Goal: Task Accomplishment & Management: Use online tool/utility

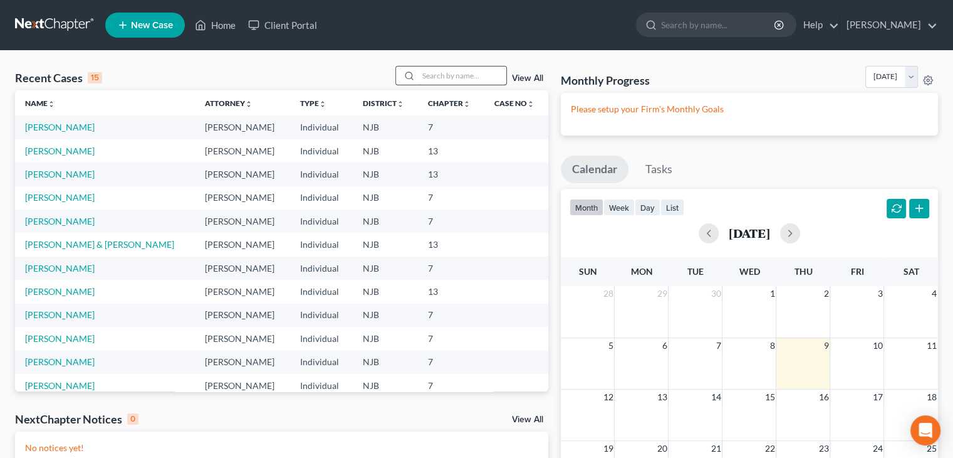
drag, startPoint x: 456, startPoint y: 73, endPoint x: 410, endPoint y: 60, distance: 48.4
click at [457, 73] on input "search" at bounding box center [463, 75] width 88 height 18
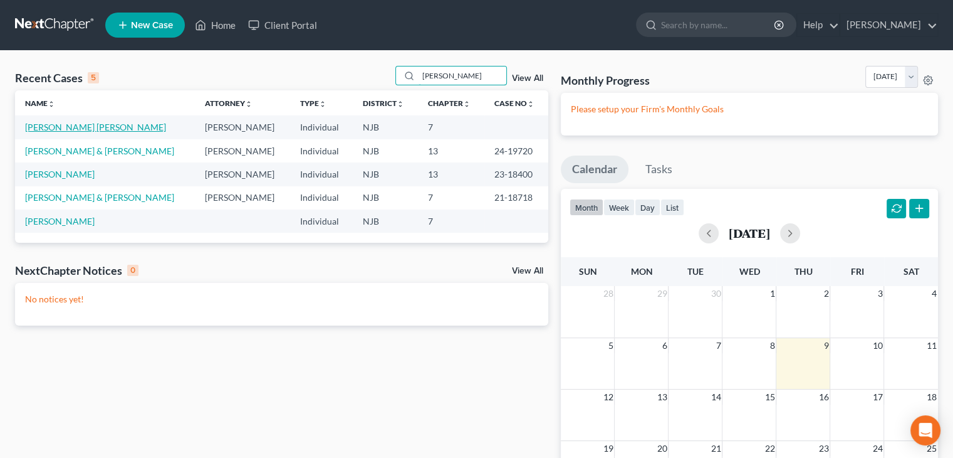
type input "[PERSON_NAME]"
click at [55, 126] on link "[PERSON_NAME] [PERSON_NAME]" at bounding box center [95, 127] width 141 height 11
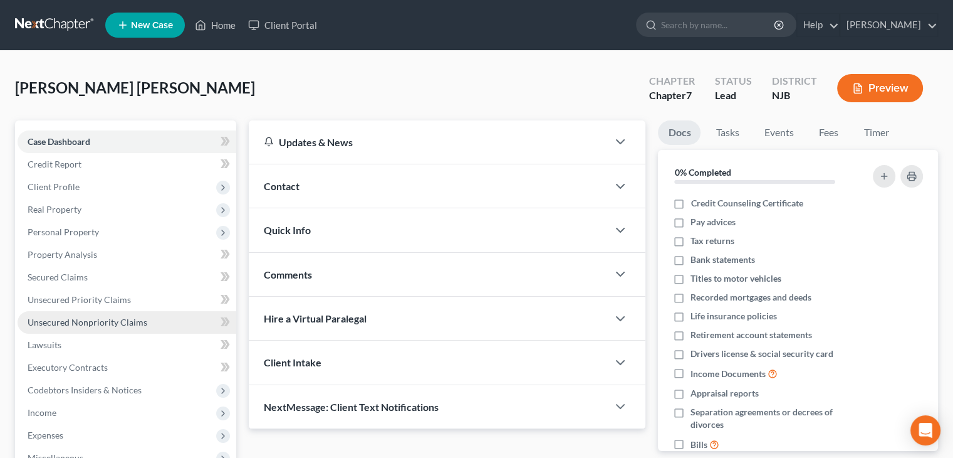
click at [83, 322] on span "Unsecured Nonpriority Claims" at bounding box center [88, 322] width 120 height 11
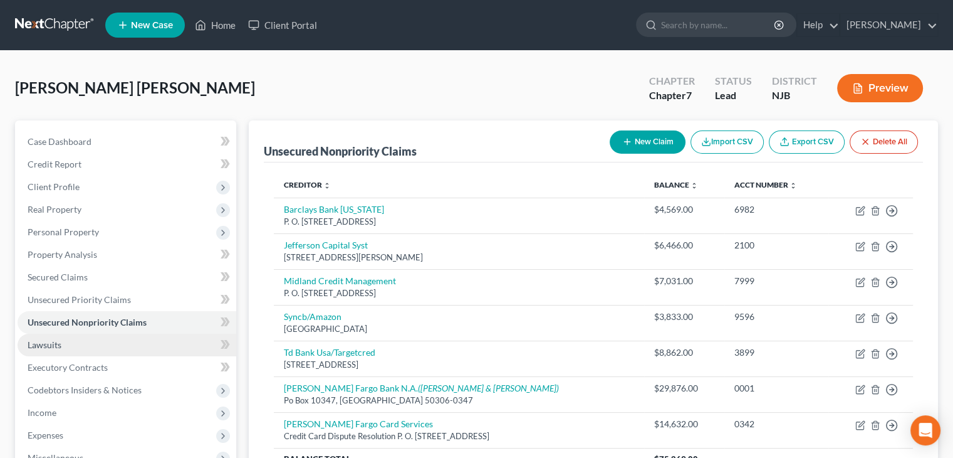
click at [50, 342] on span "Lawsuits" at bounding box center [45, 344] width 34 height 11
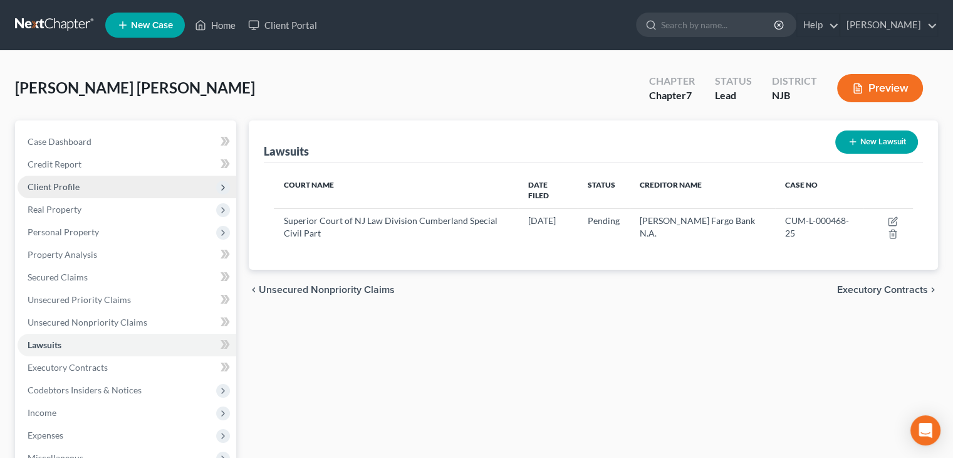
click at [59, 181] on span "Client Profile" at bounding box center [54, 186] width 52 height 11
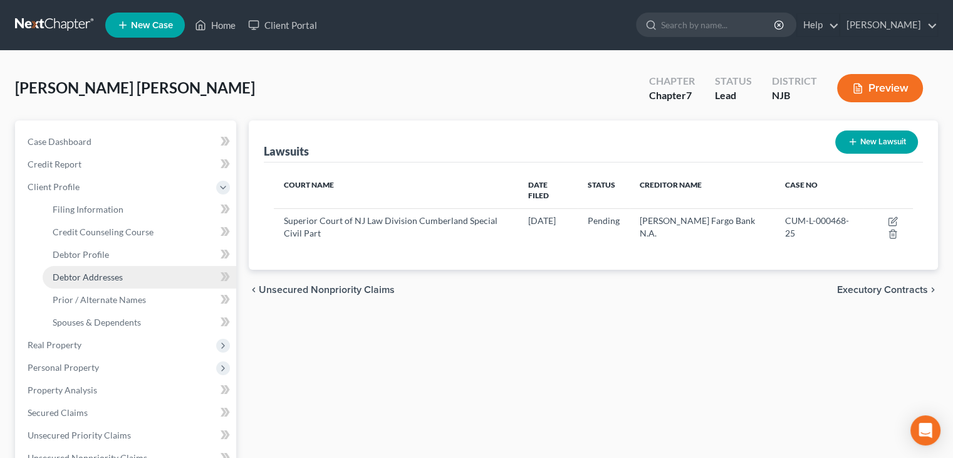
click at [99, 271] on span "Debtor Addresses" at bounding box center [88, 276] width 70 height 11
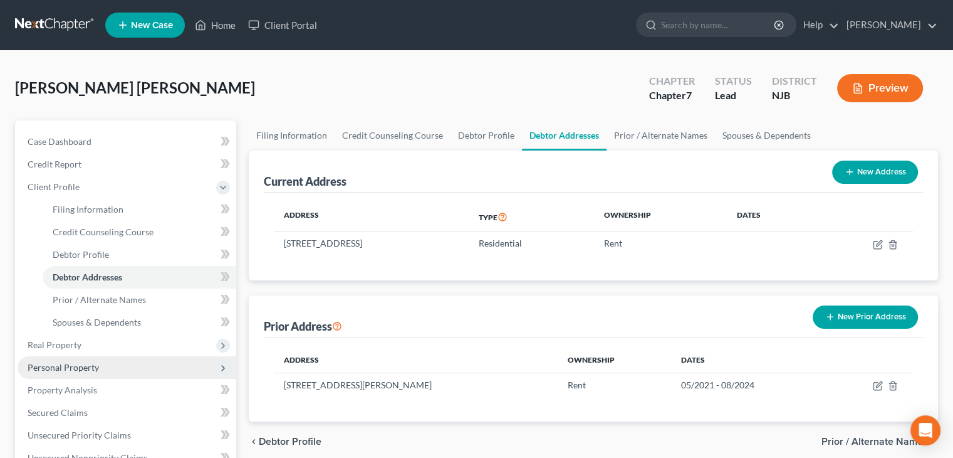
click at [85, 367] on span "Personal Property" at bounding box center [63, 367] width 71 height 11
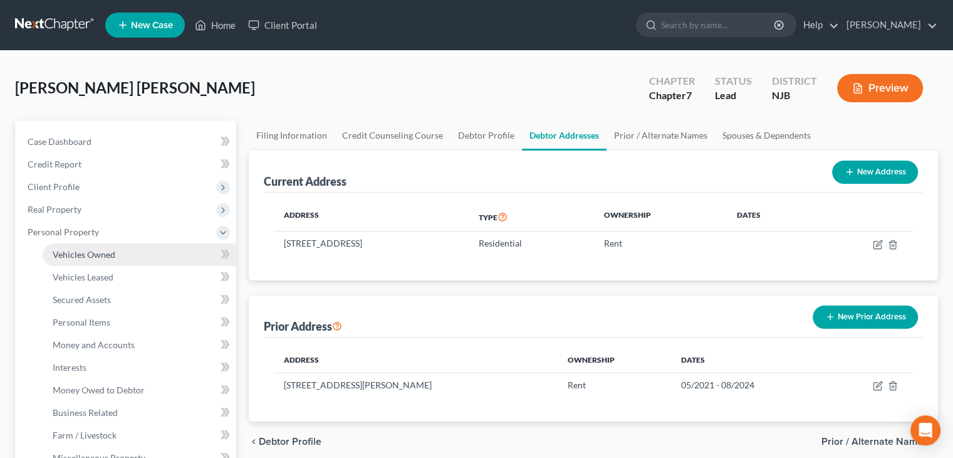
click at [90, 254] on span "Vehicles Owned" at bounding box center [84, 254] width 63 height 11
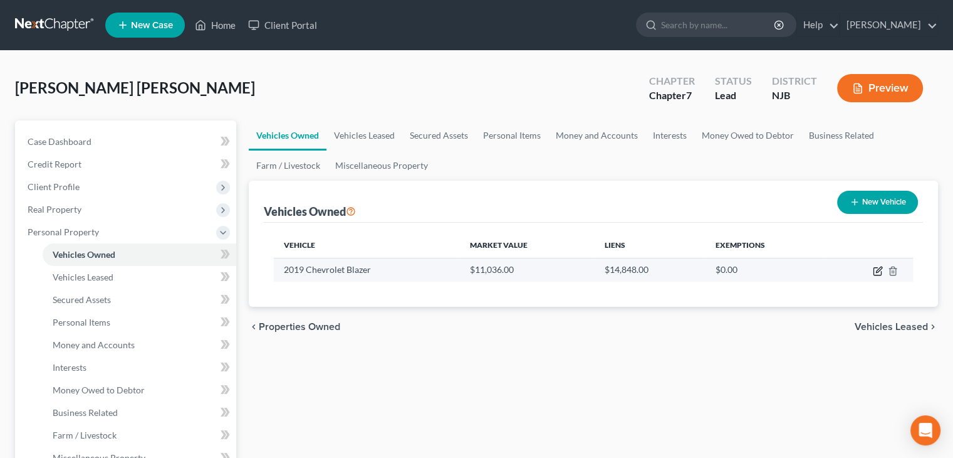
click at [877, 271] on icon "button" at bounding box center [878, 271] width 10 height 10
select select "0"
select select "7"
select select "3"
select select "0"
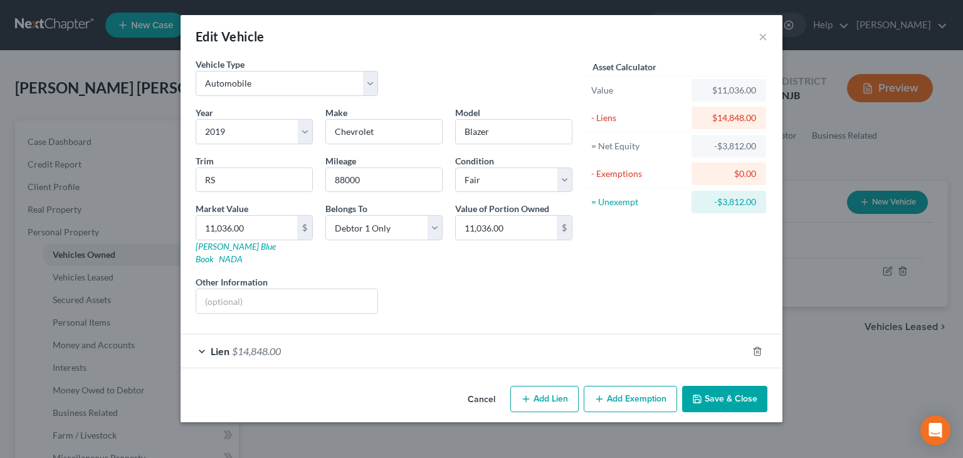
click at [221, 345] on span "Lien" at bounding box center [220, 351] width 19 height 12
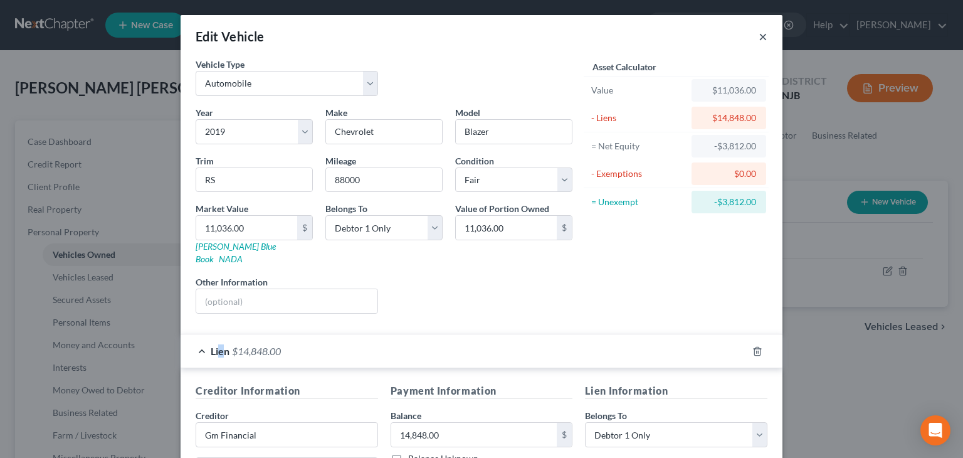
click at [758, 37] on button "×" at bounding box center [762, 36] width 9 height 15
